Goal: Understand process/instructions: Learn how to perform a task or action

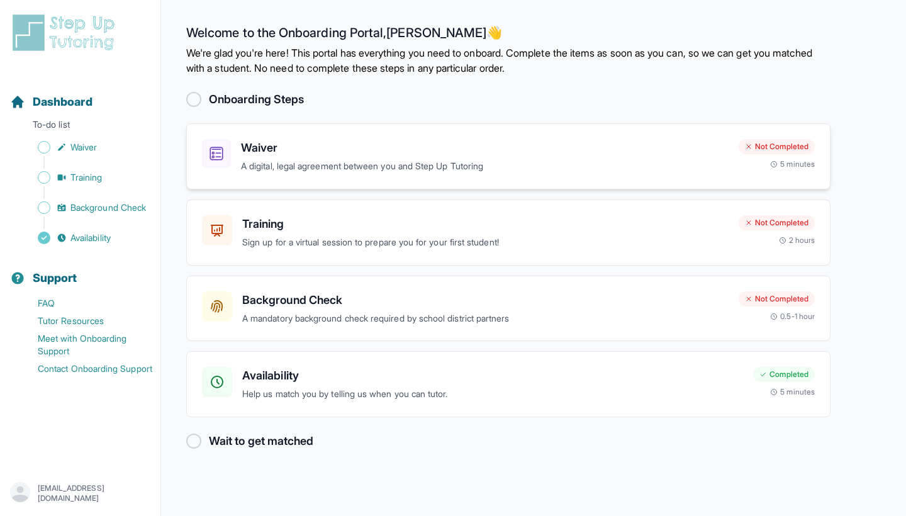
click at [442, 168] on p "A digital, legal agreement between you and Step Up Tutoring" at bounding box center [485, 166] width 488 height 14
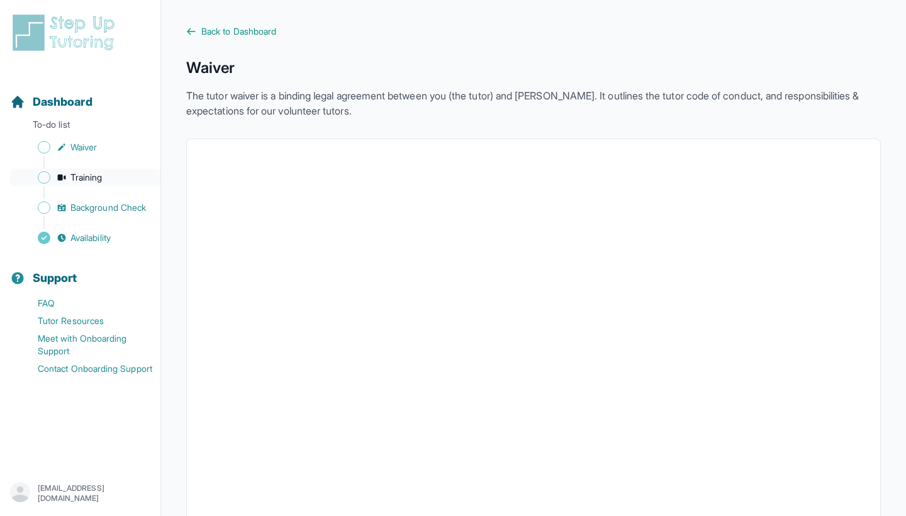
click at [83, 174] on span "Training" at bounding box center [86, 177] width 32 height 13
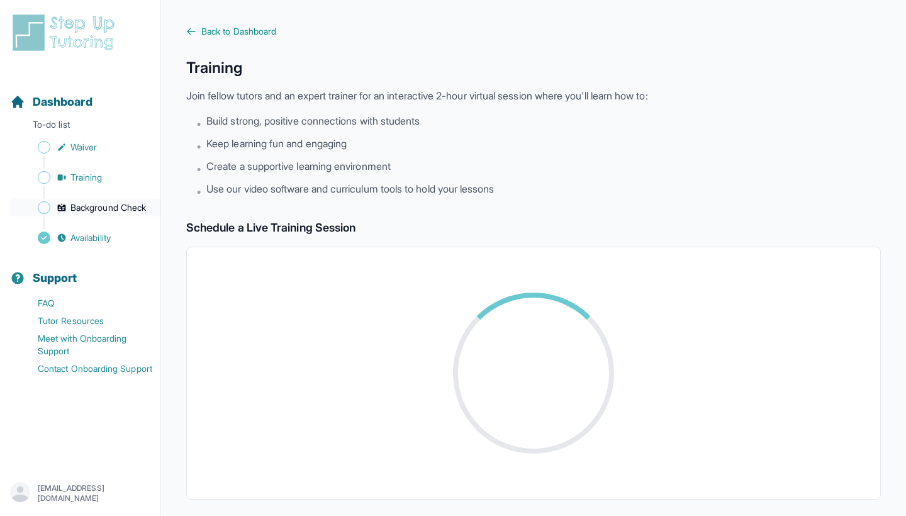
click at [104, 206] on span "Background Check" at bounding box center [108, 207] width 76 height 13
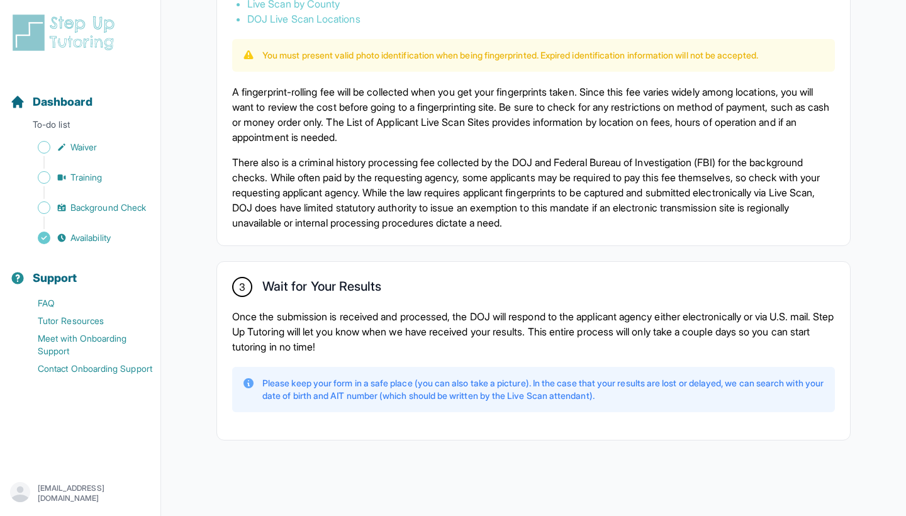
scroll to position [843, 0]
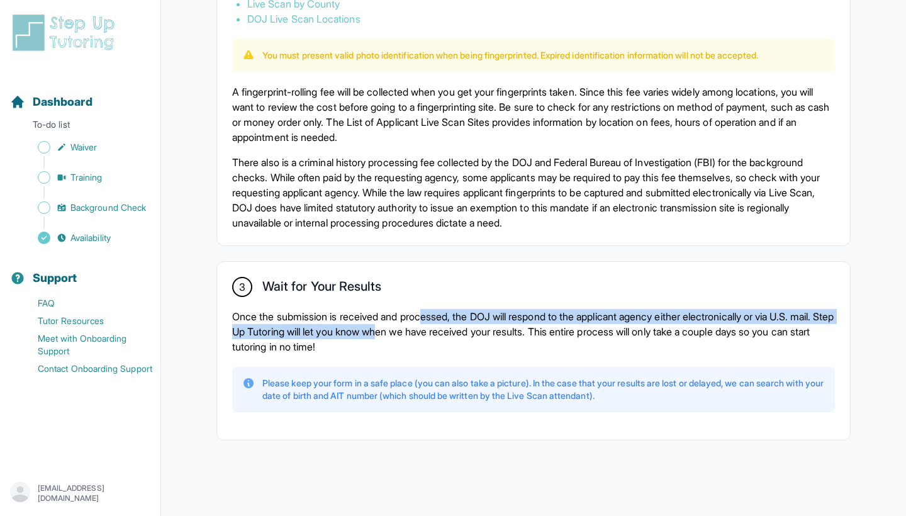
drag, startPoint x: 438, startPoint y: 335, endPoint x: 426, endPoint y: 303, distance: 34.3
click at [426, 303] on div "3 Wait for Your Results Once the submission is received and processed, the DOJ …" at bounding box center [533, 351] width 633 height 178
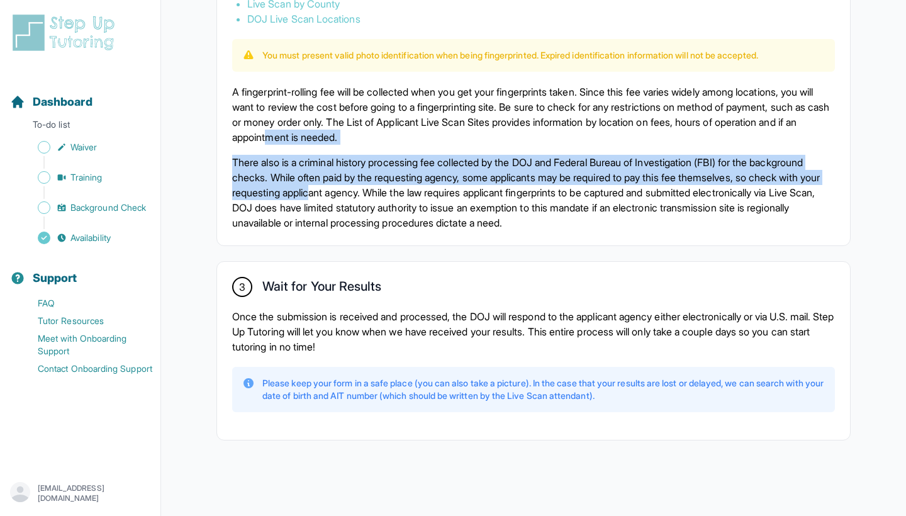
drag, startPoint x: 408, startPoint y: 198, endPoint x: 403, endPoint y: 104, distance: 94.5
click at [403, 107] on div "A fingerprint-rolling fee will be collected when you get your fingerprints take…" at bounding box center [533, 157] width 603 height 146
